Goal: Task Accomplishment & Management: Manage account settings

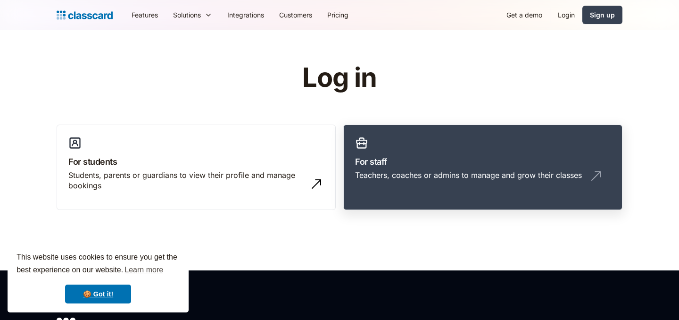
click at [401, 175] on div "Teachers, coaches or admins to manage and grow their classes" at bounding box center [468, 175] width 227 height 10
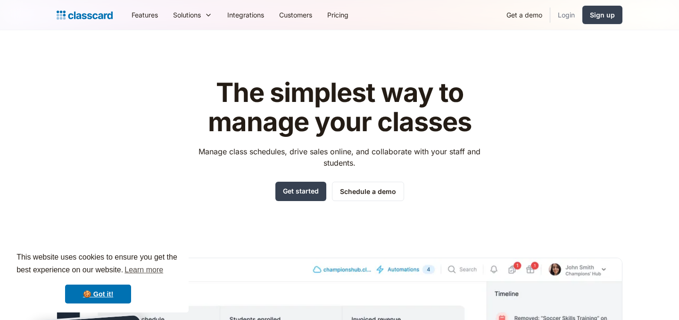
click at [572, 15] on link "Login" at bounding box center [566, 14] width 32 height 21
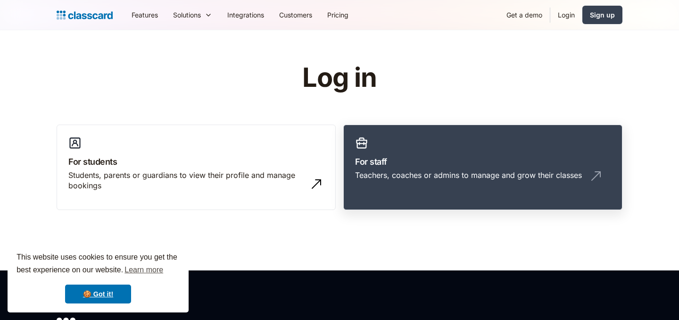
click at [398, 174] on div "Teachers, coaches or admins to manage and grow their classes" at bounding box center [468, 175] width 227 height 10
click at [388, 170] on div "Teachers, coaches or admins to manage and grow their classes" at bounding box center [468, 175] width 227 height 10
